Goal: Task Accomplishment & Management: Manage account settings

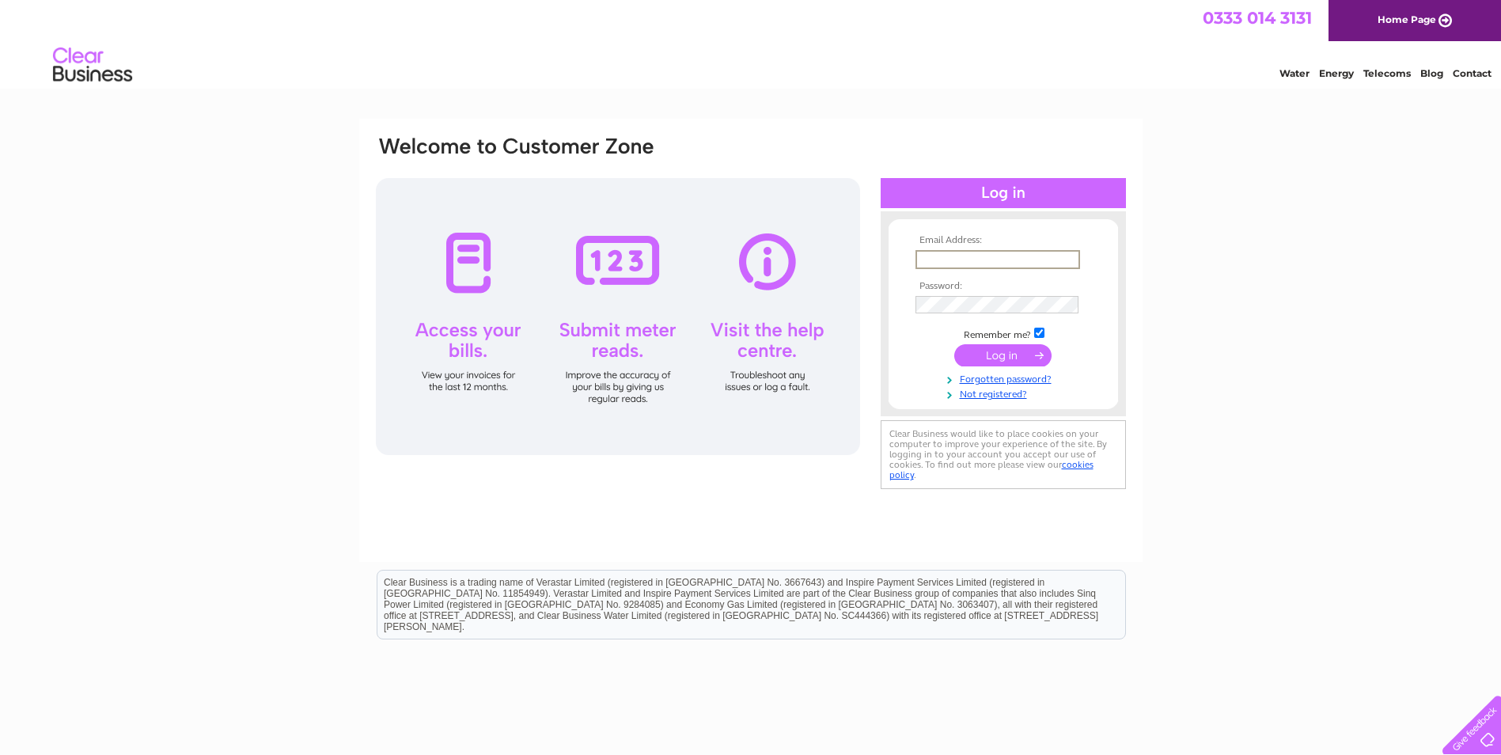
click at [981, 256] on input "text" at bounding box center [998, 259] width 165 height 19
type input "[EMAIL_ADDRESS][DOMAIN_NAME]"
click at [1030, 251] on input "[EMAIL_ADDRESS][DOMAIN_NAME]" at bounding box center [998, 259] width 165 height 19
click at [1060, 260] on input "[EMAIL_ADDRESS][DOMAIN_NAME]" at bounding box center [998, 259] width 165 height 19
click at [1060, 260] on input "sue.kirk2@btopenworld.com" at bounding box center [998, 259] width 165 height 19
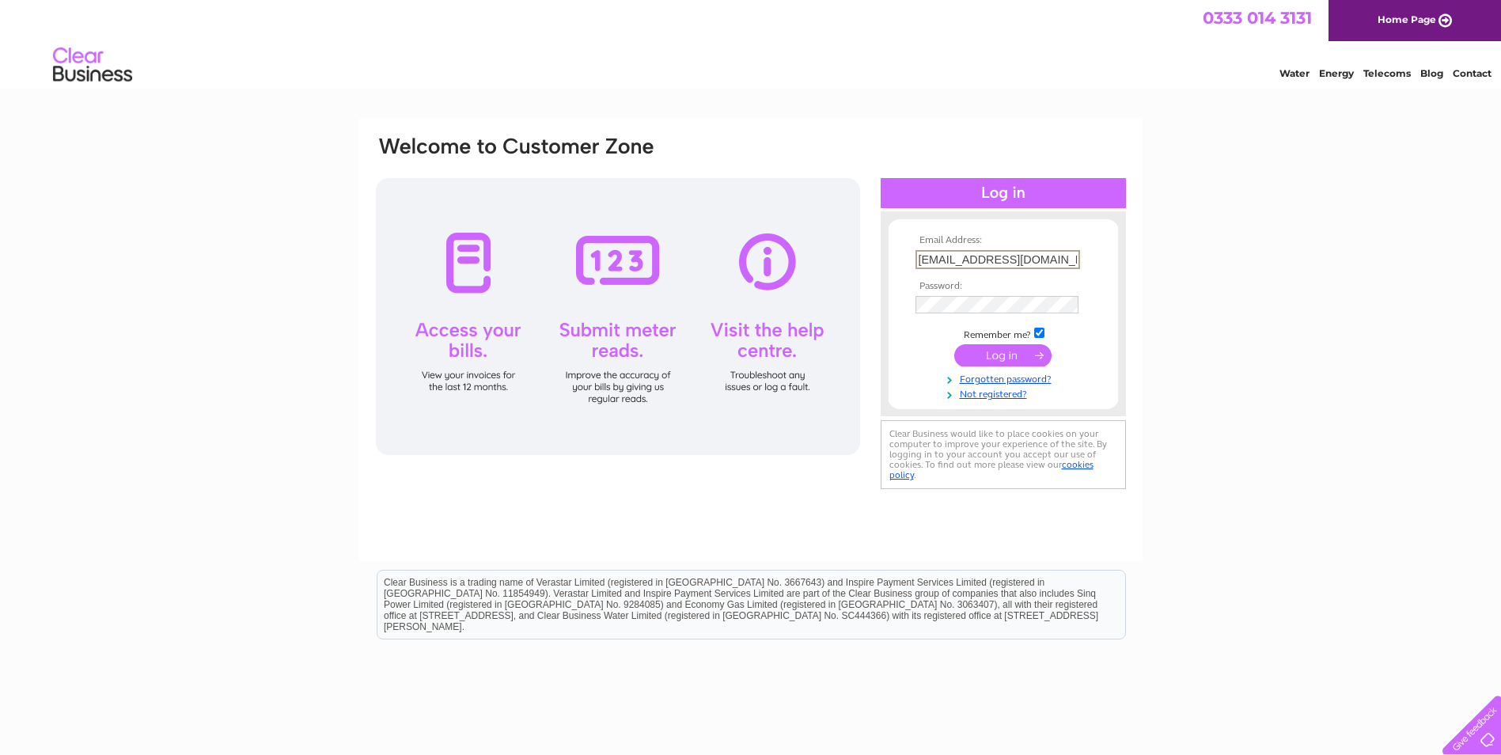
click at [1060, 260] on input "sue.kirk2@btopenworld.com" at bounding box center [998, 259] width 165 height 19
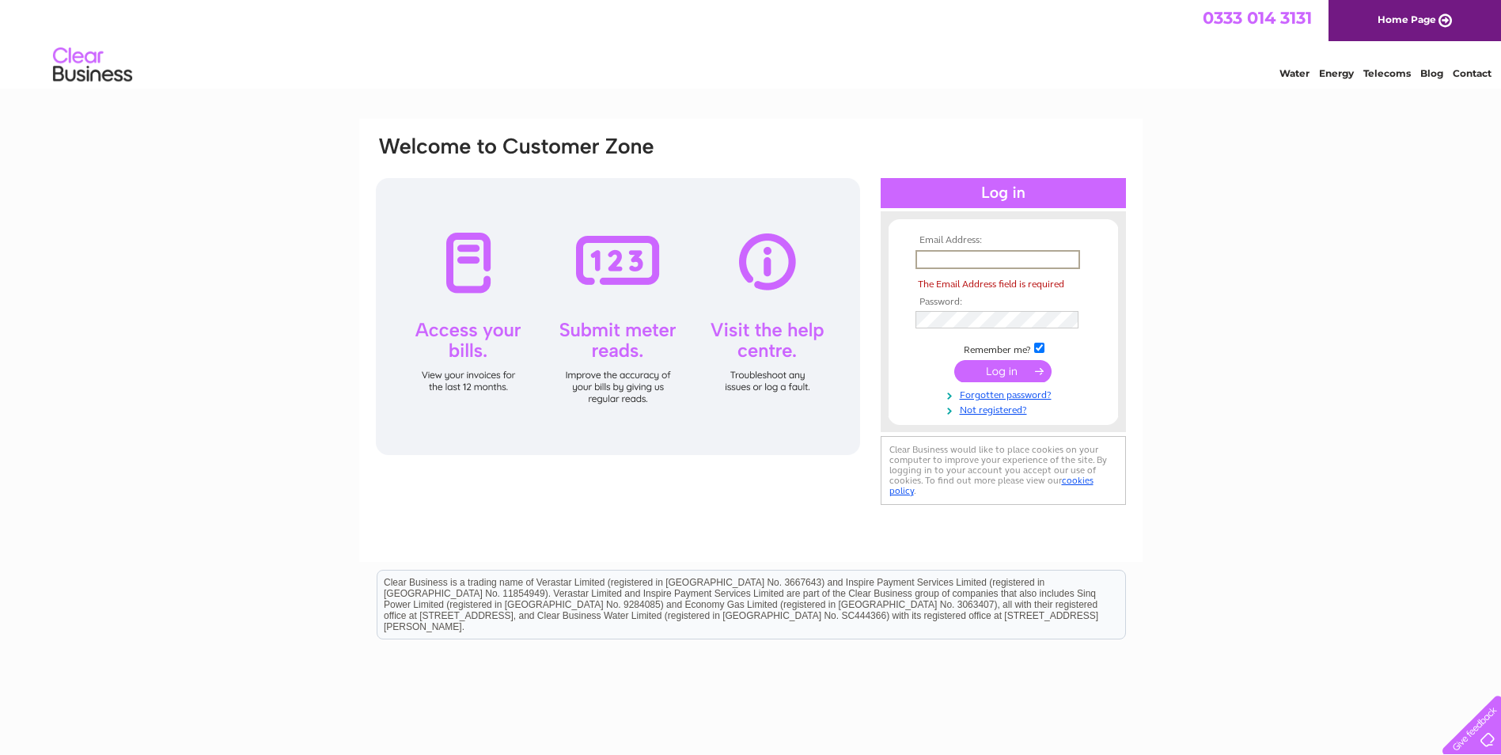
click at [1060, 260] on input "text" at bounding box center [998, 259] width 165 height 19
click at [1068, 254] on input "**********" at bounding box center [998, 259] width 165 height 19
type input "[EMAIL_ADDRESS][DOMAIN_NAME]"
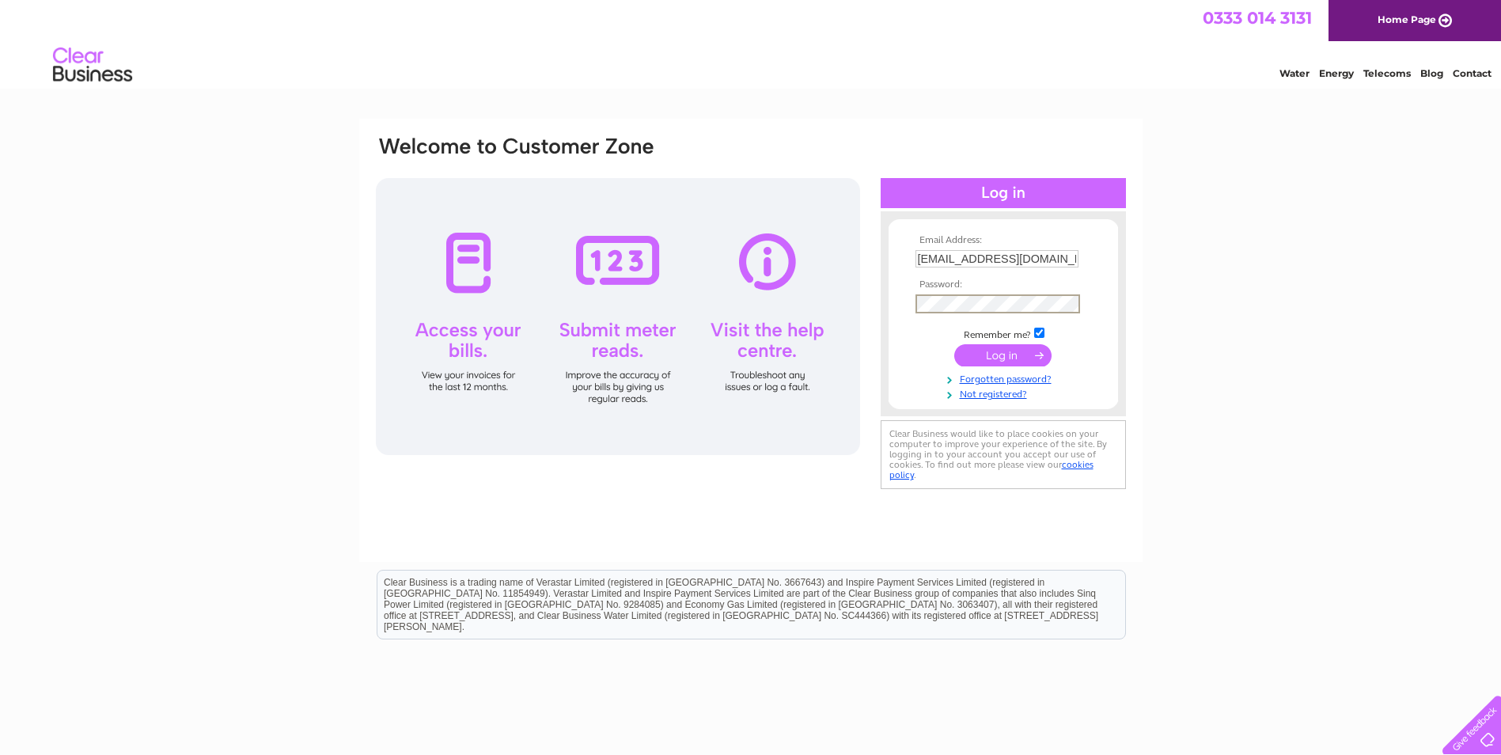
click at [954, 344] on input "submit" at bounding box center [1002, 355] width 97 height 22
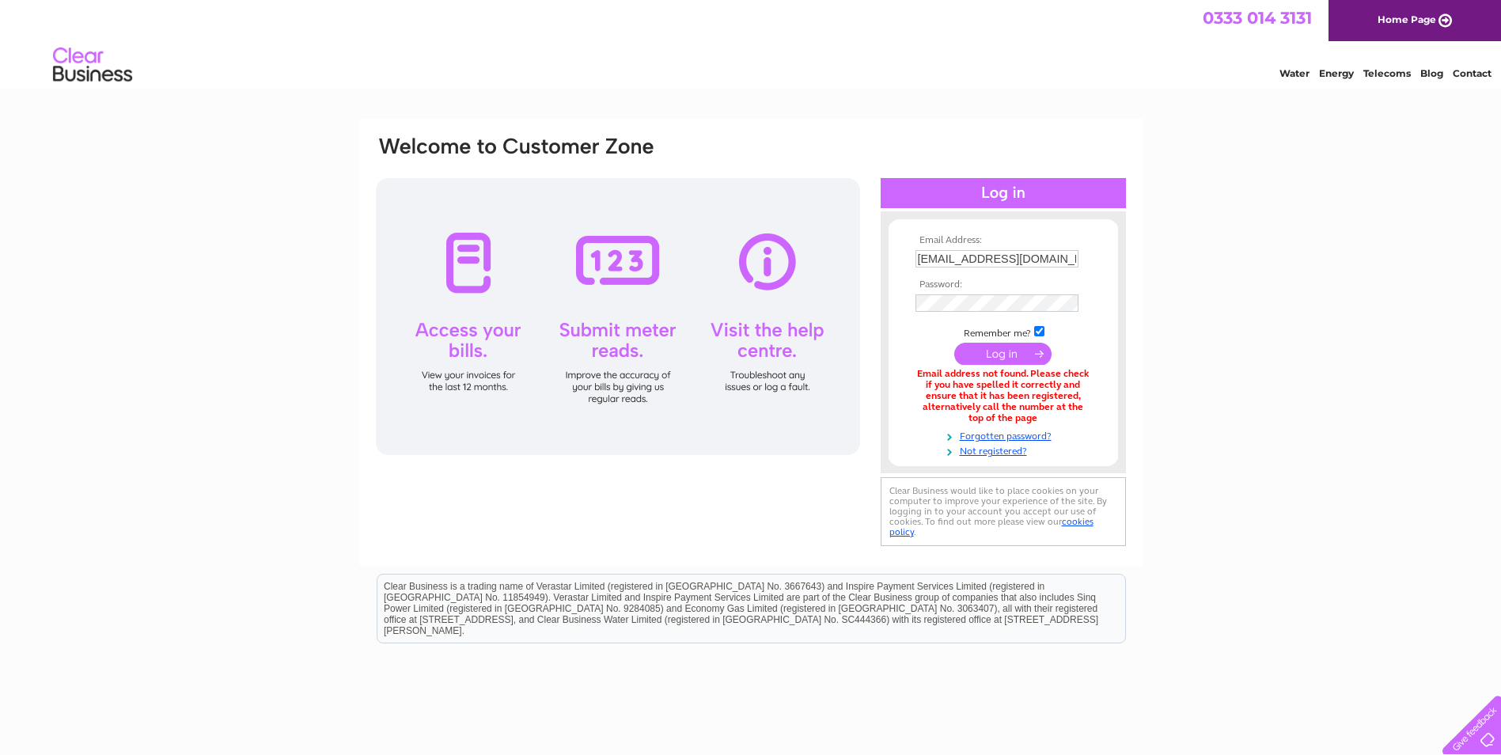
click at [139, 581] on html "Clear Business is a trading name of Verastar Limited (registered in [GEOGRAPHIC…" at bounding box center [750, 616] width 1501 height 101
click at [954, 344] on input "submit" at bounding box center [1002, 355] width 97 height 22
click at [1050, 264] on input "[EMAIL_ADDRESS][DOMAIN_NAME]" at bounding box center [998, 259] width 165 height 19
click at [1434, 363] on div "Email Address: info@isleofeiggshop.com Password: Forgotten password?" at bounding box center [750, 478] width 1501 height 718
click at [1050, 256] on input "[EMAIL_ADDRESS][DOMAIN_NAME]" at bounding box center [998, 259] width 165 height 19
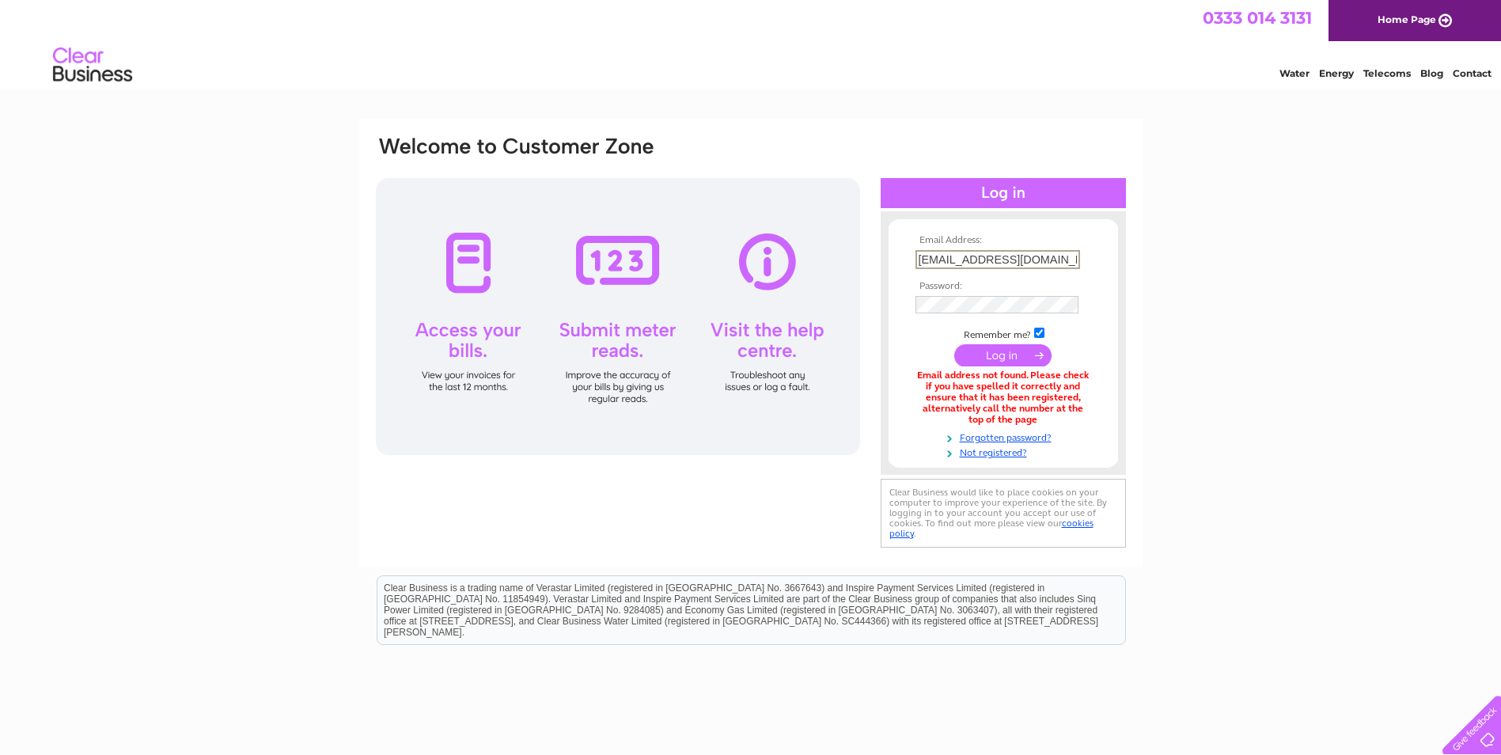
click at [1050, 256] on input "[EMAIL_ADDRESS][DOMAIN_NAME]" at bounding box center [998, 259] width 165 height 19
type input "isleofeiggshop@outlook.com"
click at [954, 344] on input "submit" at bounding box center [1002, 355] width 97 height 22
click at [1029, 433] on link "Forgotten password?" at bounding box center [1006, 434] width 180 height 15
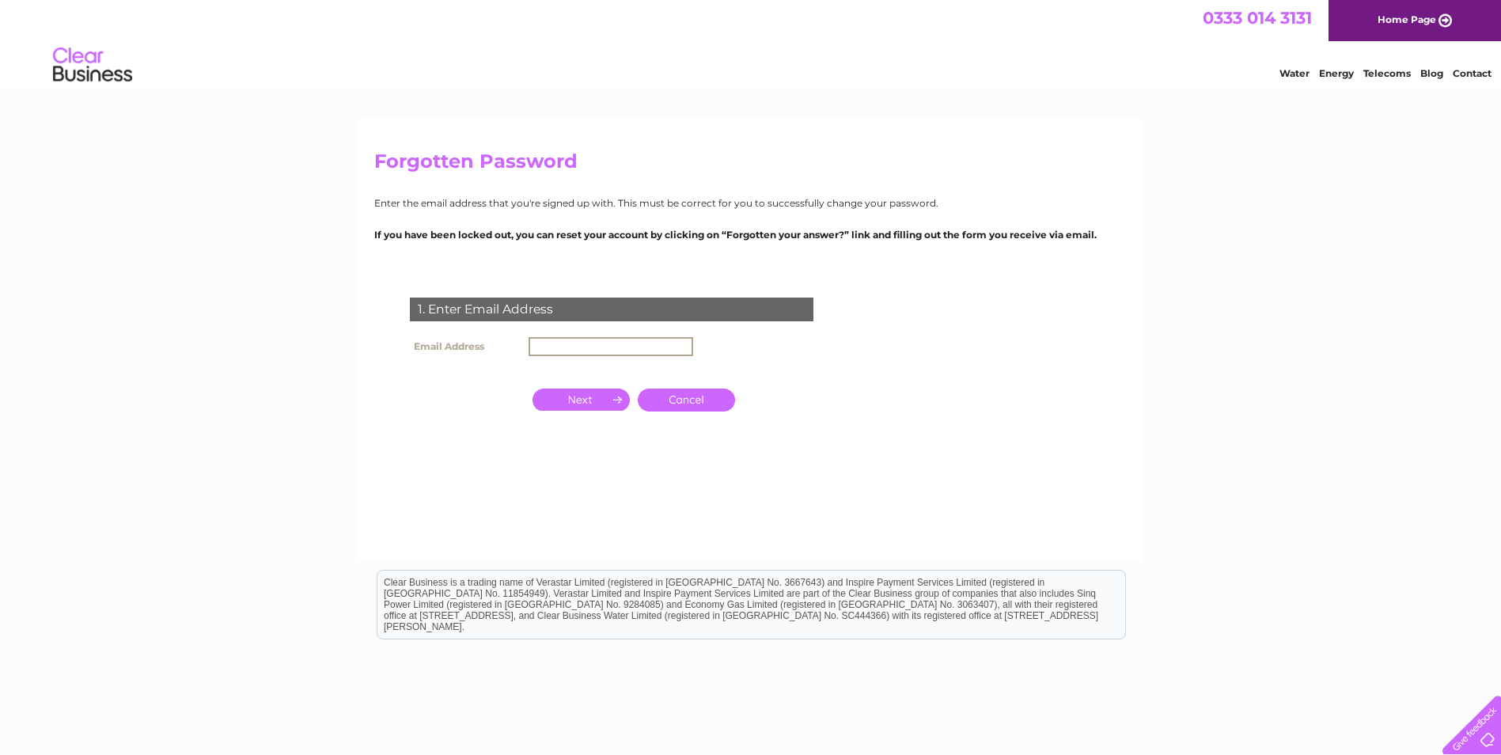
click at [579, 343] on input "text" at bounding box center [611, 346] width 165 height 19
click at [607, 399] on input "button" at bounding box center [581, 398] width 97 height 22
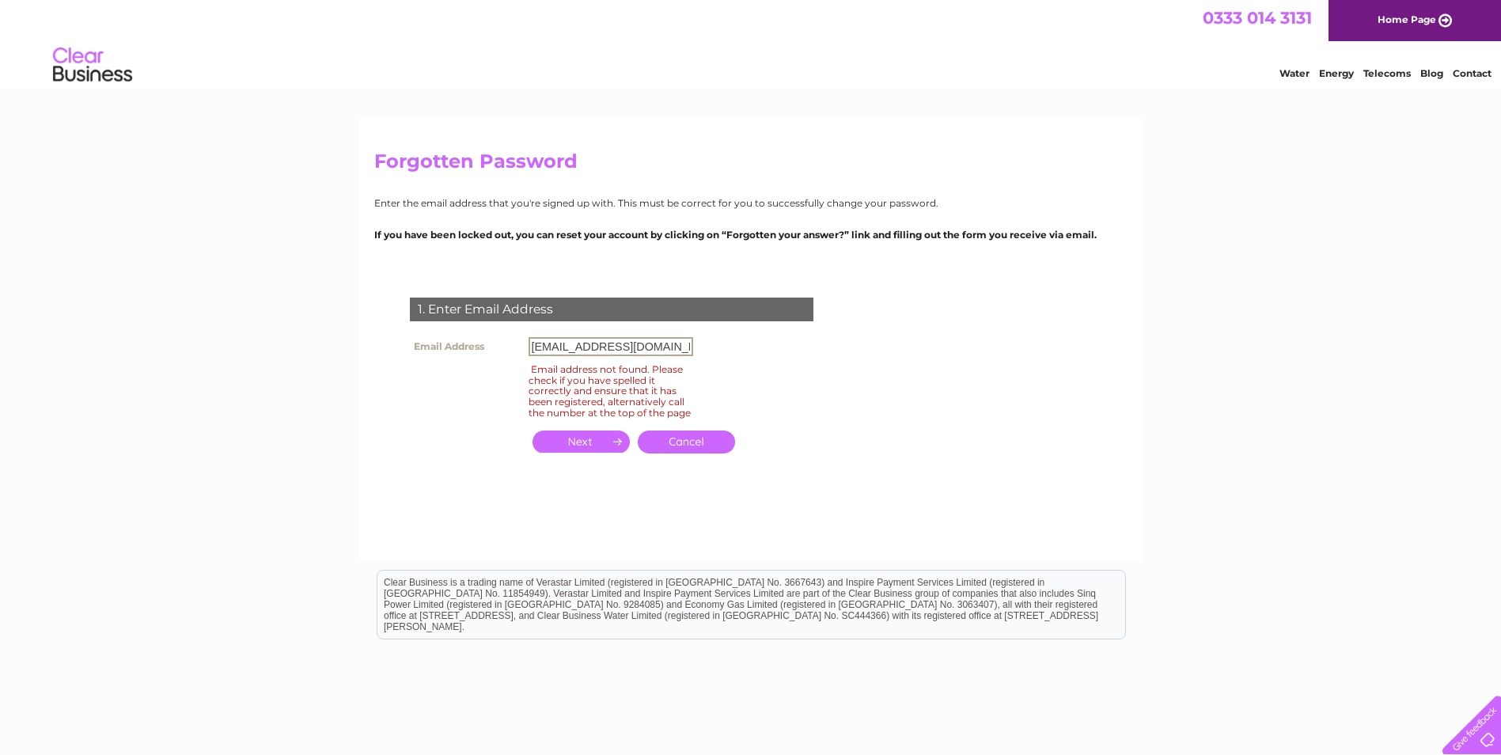
click at [643, 354] on input "[EMAIL_ADDRESS][DOMAIN_NAME]" at bounding box center [611, 346] width 165 height 19
click at [642, 344] on input "[EMAIL_ADDRESS][DOMAIN_NAME]" at bounding box center [611, 346] width 165 height 19
type input "isleofeiggshop@outlook.com"
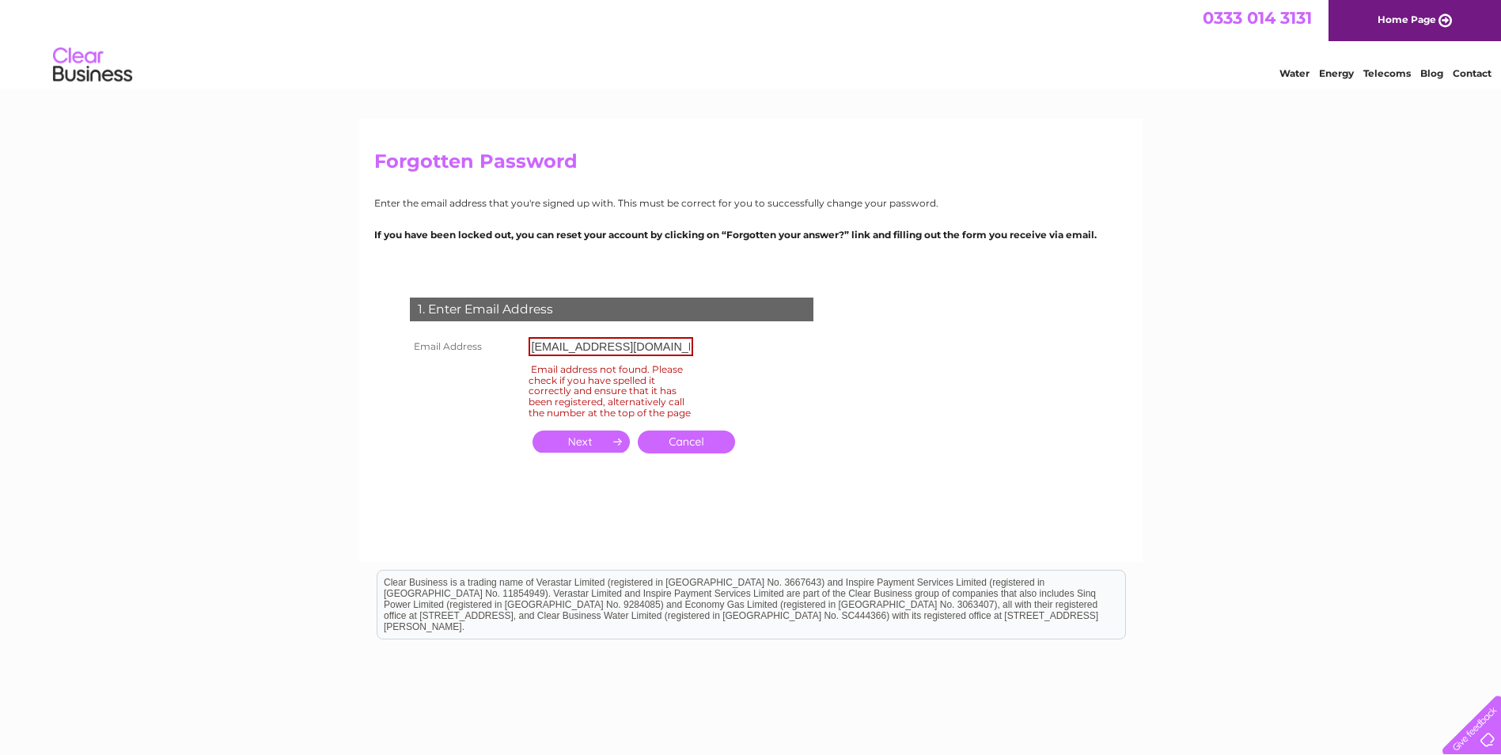
click at [596, 447] on input "button" at bounding box center [581, 442] width 97 height 22
click at [104, 66] on img at bounding box center [92, 65] width 81 height 48
click at [705, 453] on link "Cancel" at bounding box center [686, 442] width 97 height 23
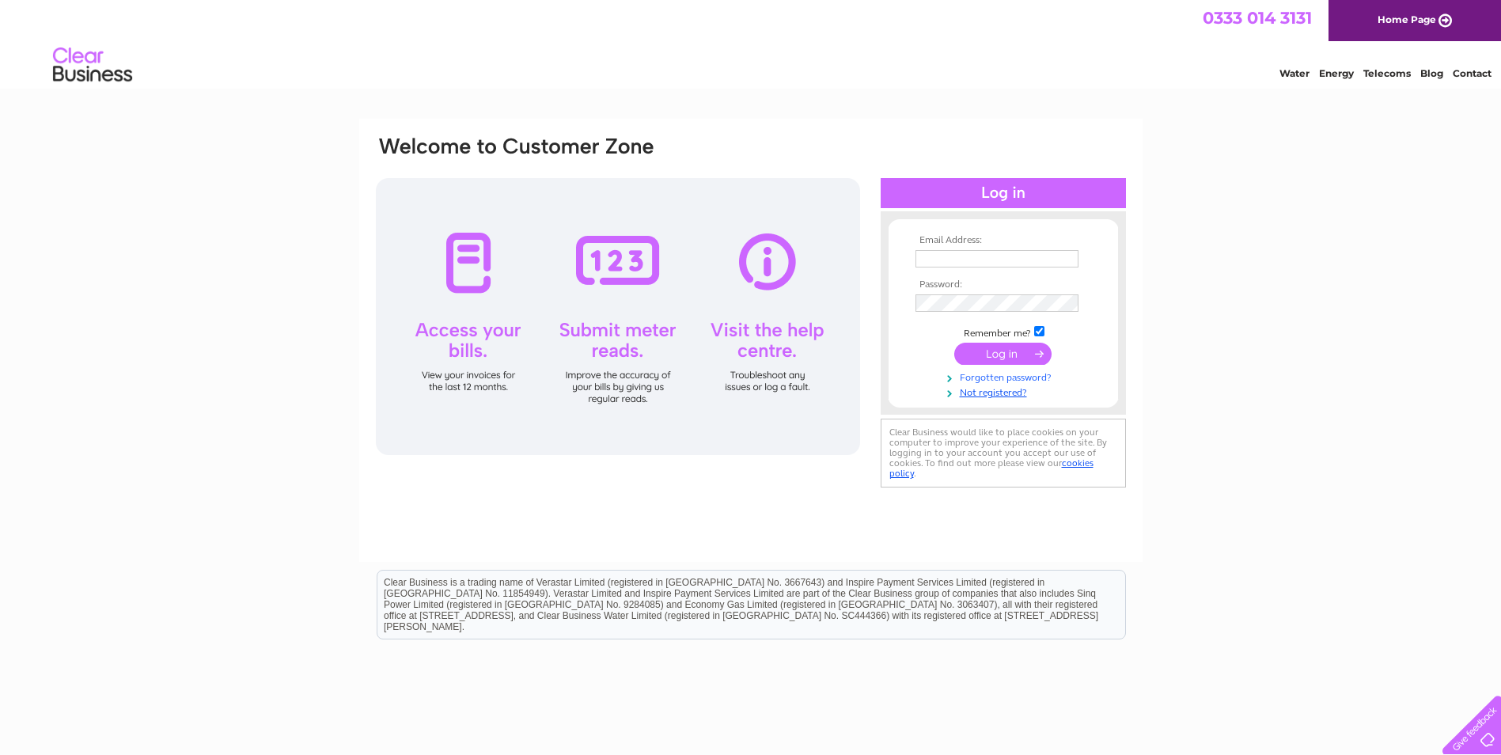
click at [1022, 377] on link "Forgotten password?" at bounding box center [1006, 376] width 180 height 15
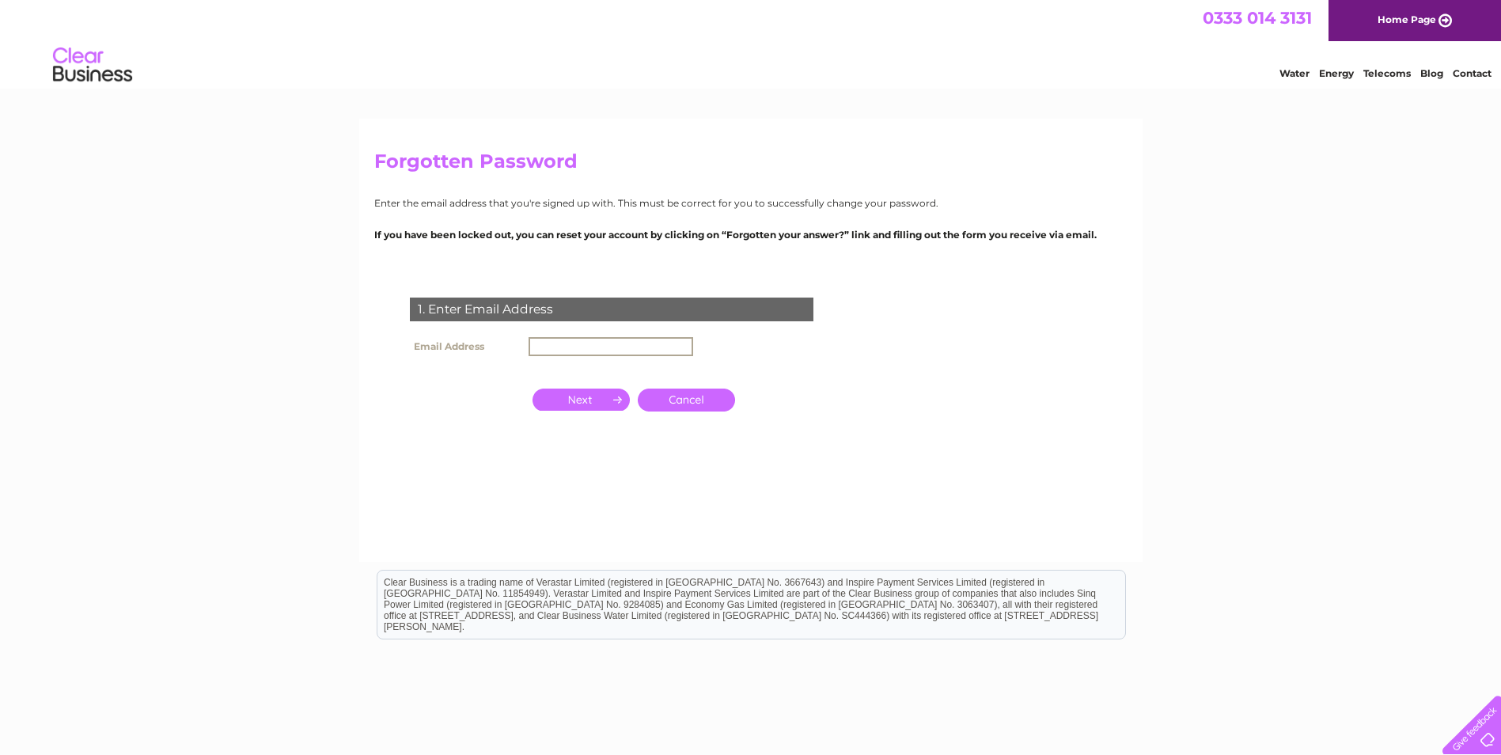
click at [611, 349] on input "text" at bounding box center [611, 346] width 165 height 19
type input "[EMAIL_ADDRESS][DOMAIN_NAME]"
click at [588, 400] on input "button" at bounding box center [581, 398] width 97 height 22
